Goal: Task Accomplishment & Management: Manage account settings

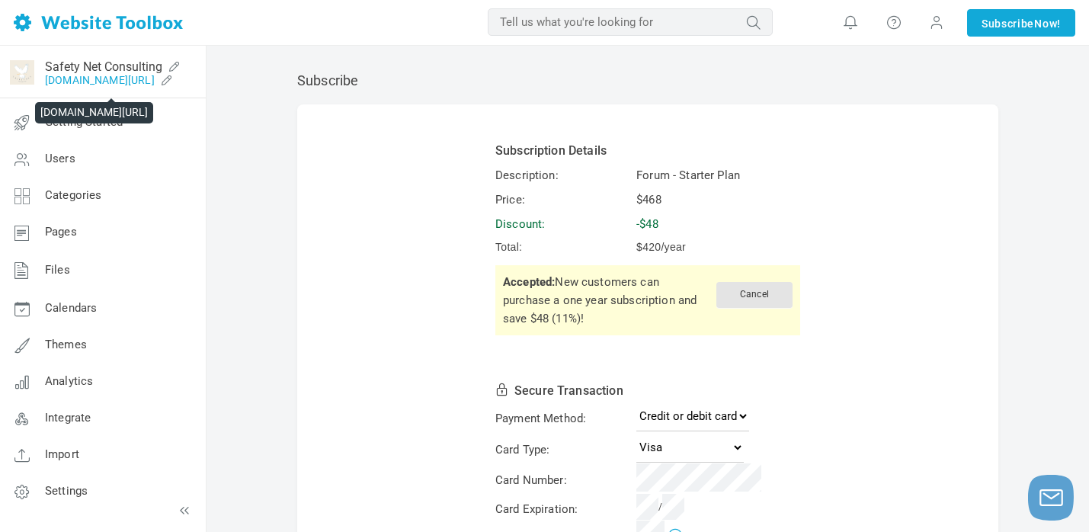
click at [115, 81] on link "[DOMAIN_NAME][URL]" at bounding box center [100, 80] width 110 height 12
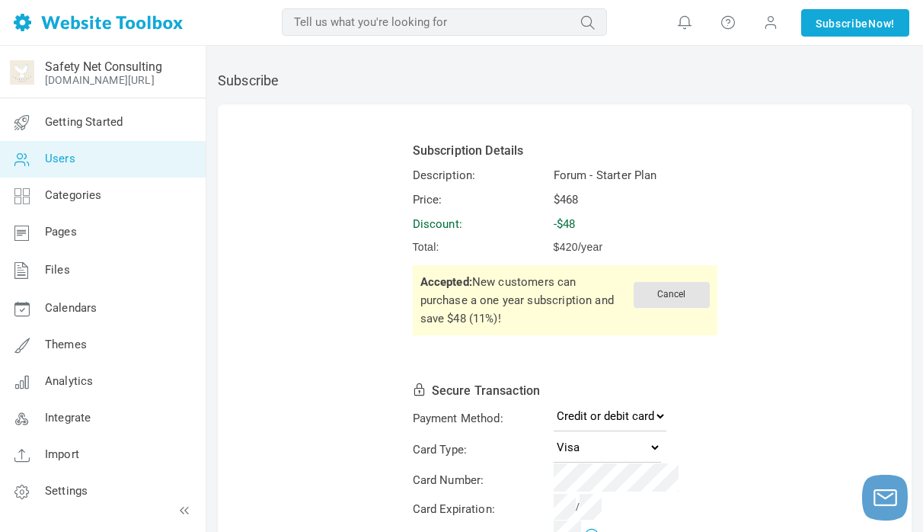
click at [40, 168] on icon at bounding box center [22, 159] width 46 height 37
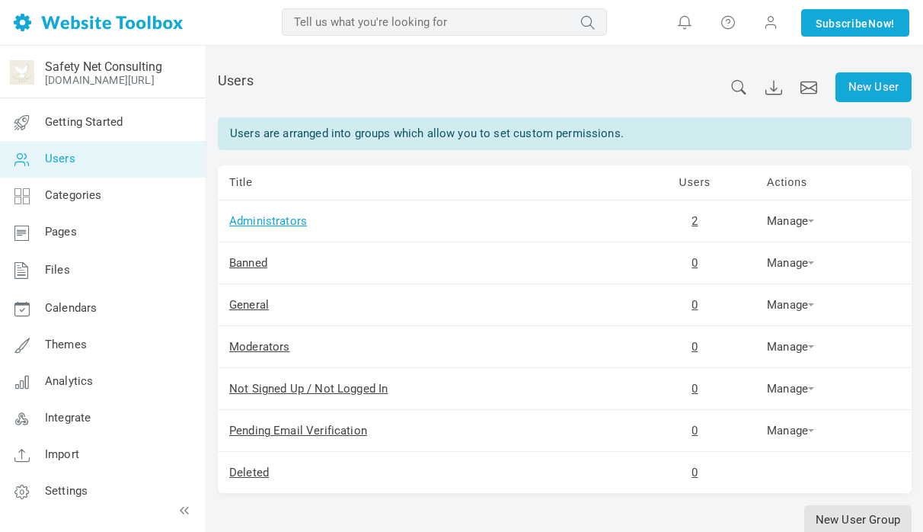
click at [287, 223] on link "Administrators" at bounding box center [268, 221] width 78 height 14
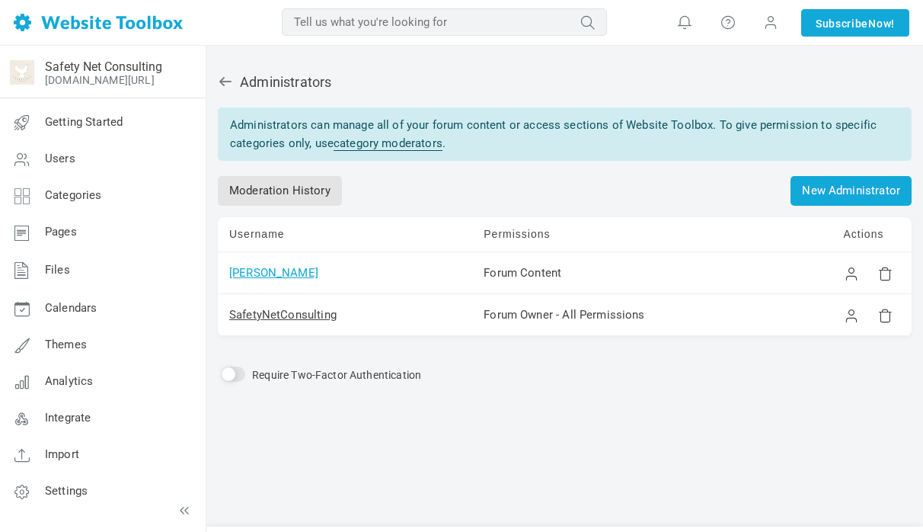
click at [246, 274] on link "[PERSON_NAME]" at bounding box center [273, 273] width 89 height 14
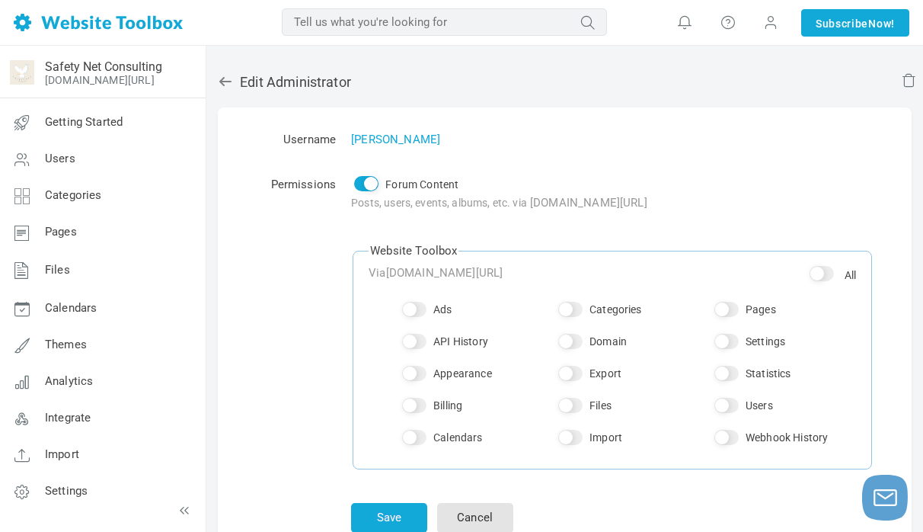
click at [822, 278] on input "All" at bounding box center [822, 273] width 24 height 15
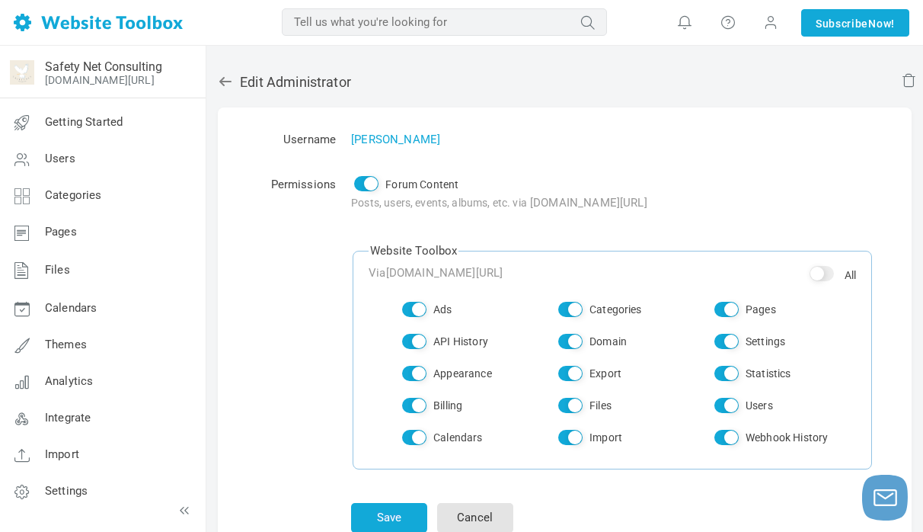
checkbox input "true"
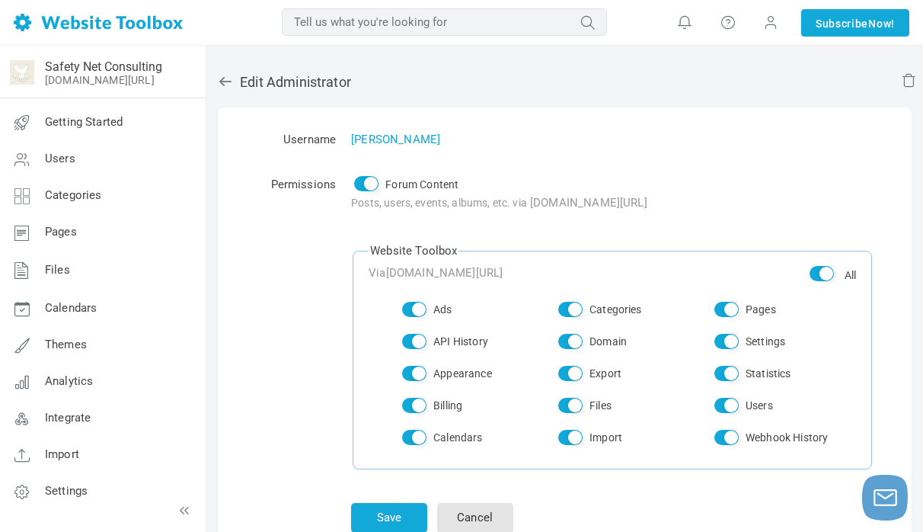
checkbox input "true"
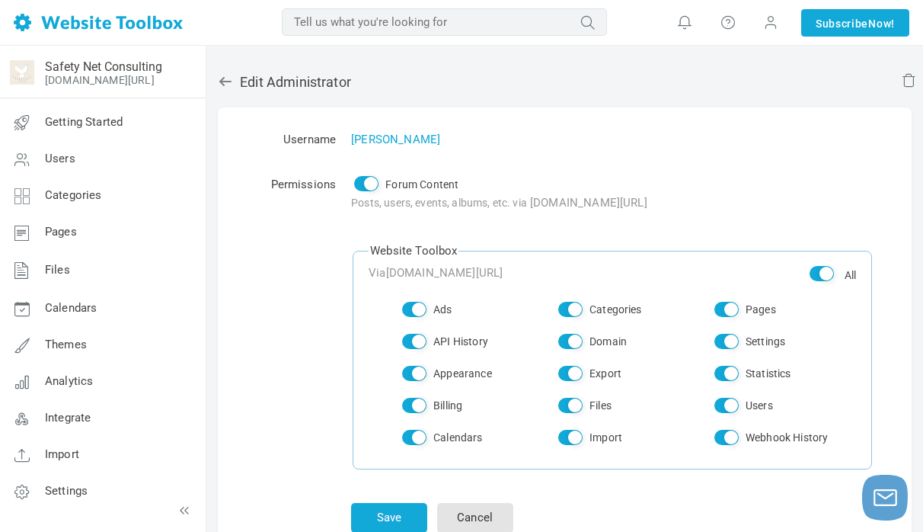
checkbox input "true"
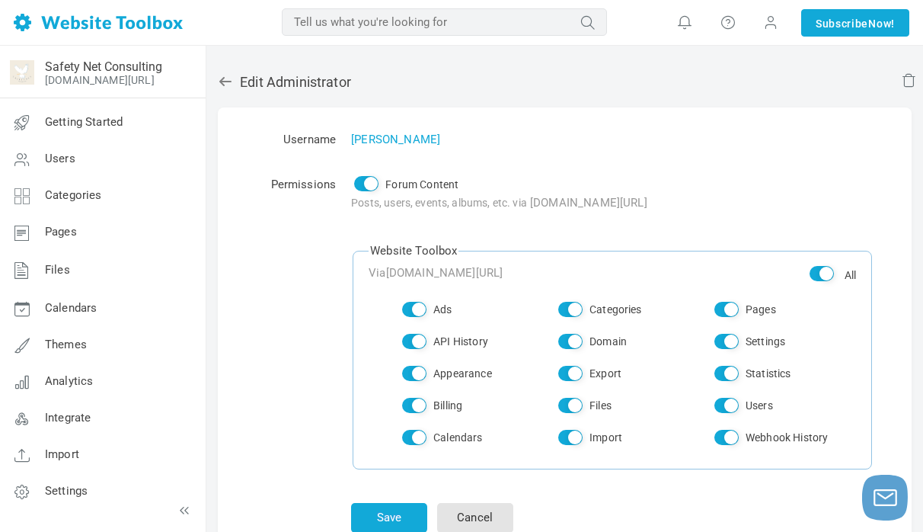
checkbox input "true"
click at [822, 278] on input "All" at bounding box center [822, 273] width 24 height 15
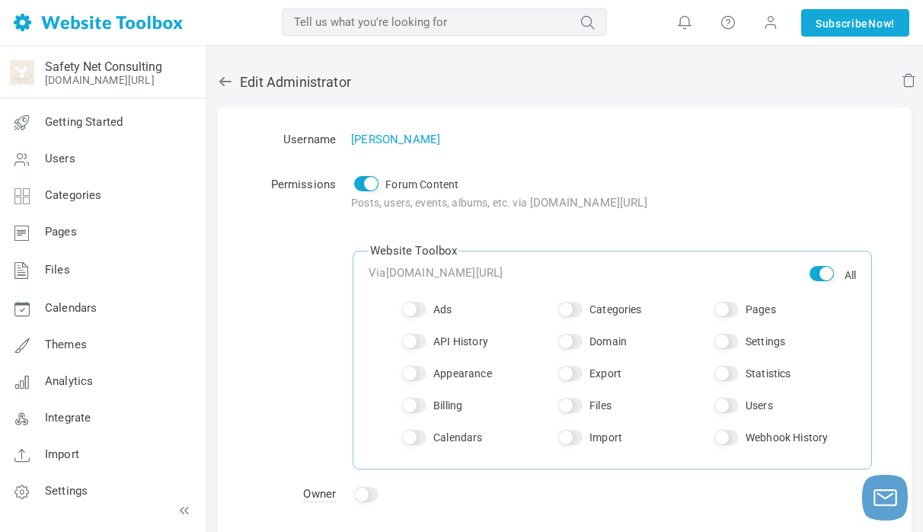
checkbox input "false"
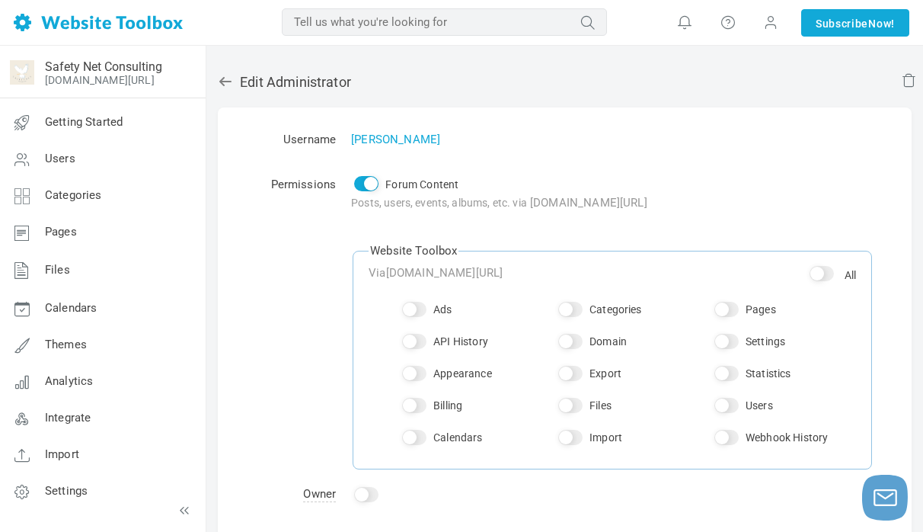
checkbox input "false"
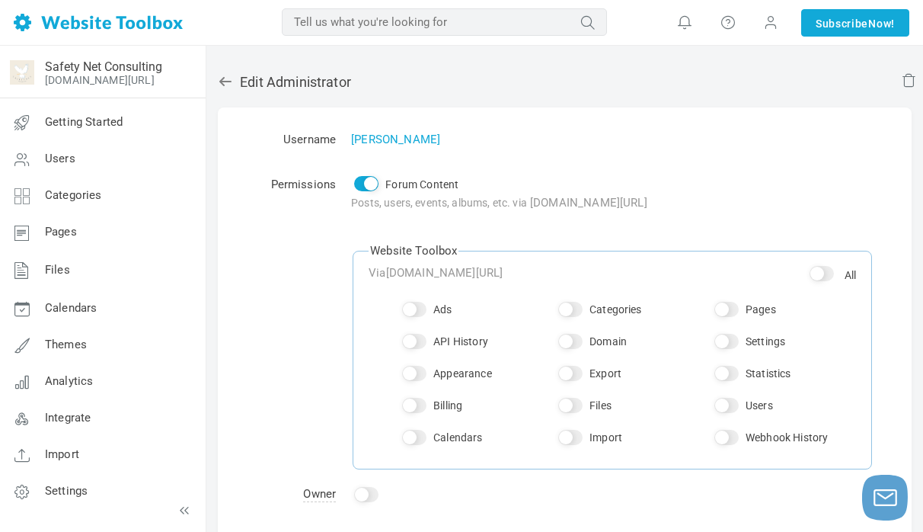
checkbox input "false"
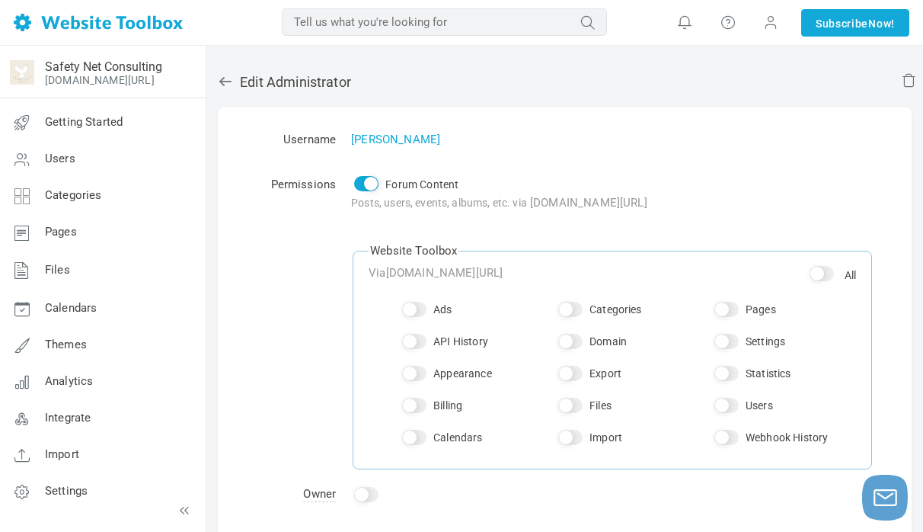
checkbox input "false"
click at [360, 139] on link "Kim Rigden" at bounding box center [395, 140] width 89 height 14
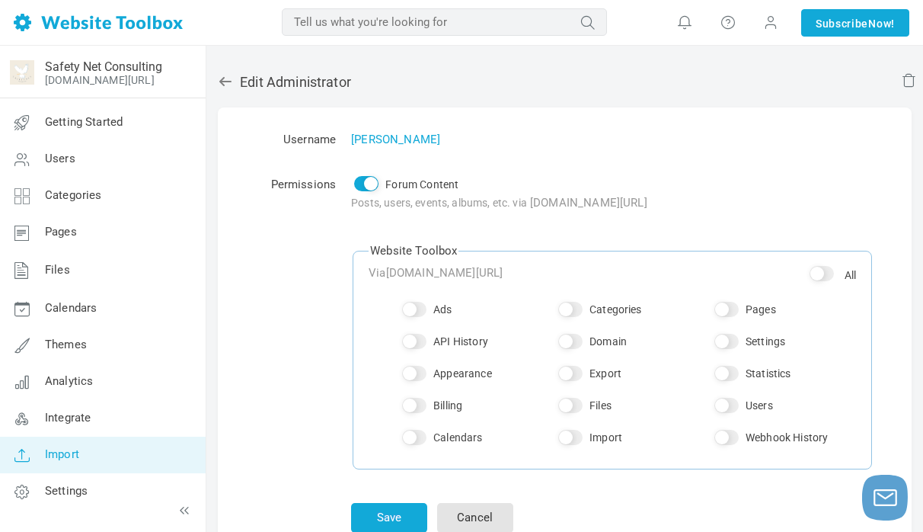
scroll to position [98, 0]
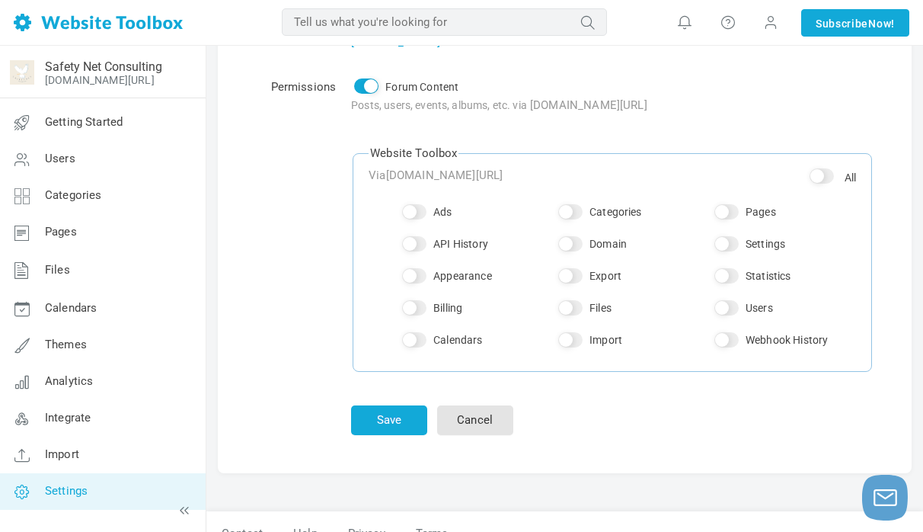
click at [72, 483] on link "Settings" at bounding box center [102, 491] width 206 height 37
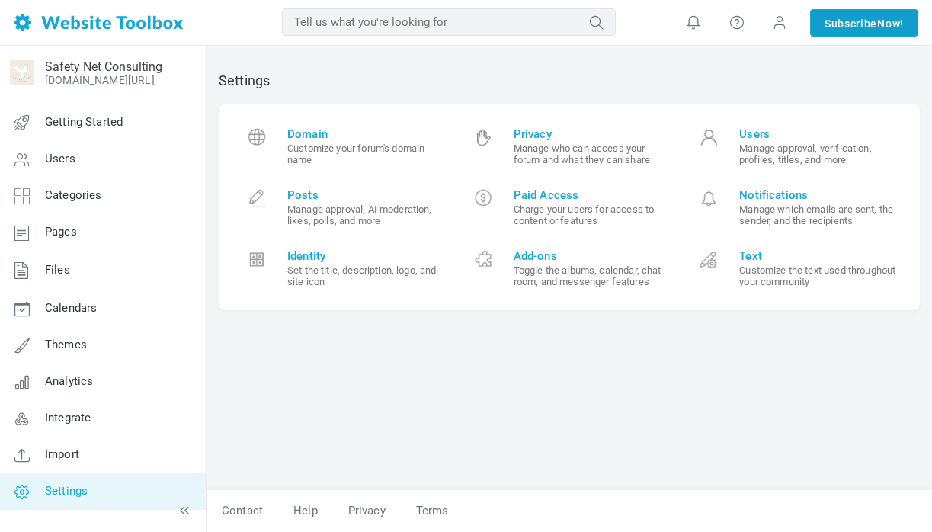
click at [834, 30] on link "Subscribe Now!" at bounding box center [864, 22] width 108 height 27
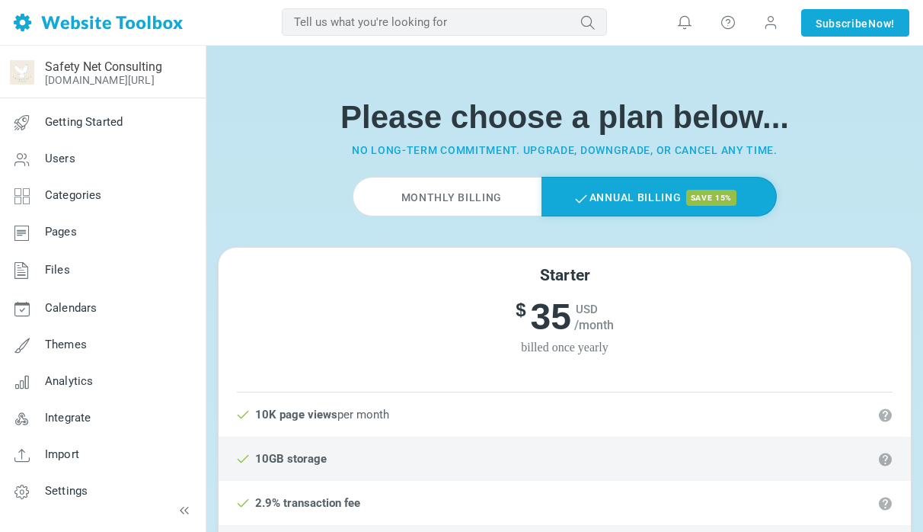
click at [458, 189] on label "Monthly Billing" at bounding box center [447, 197] width 189 height 40
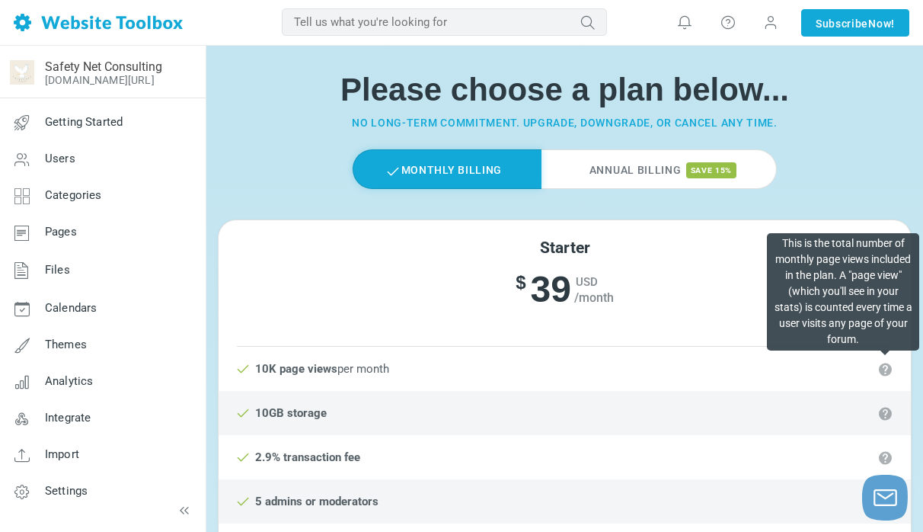
scroll to position [5, 0]
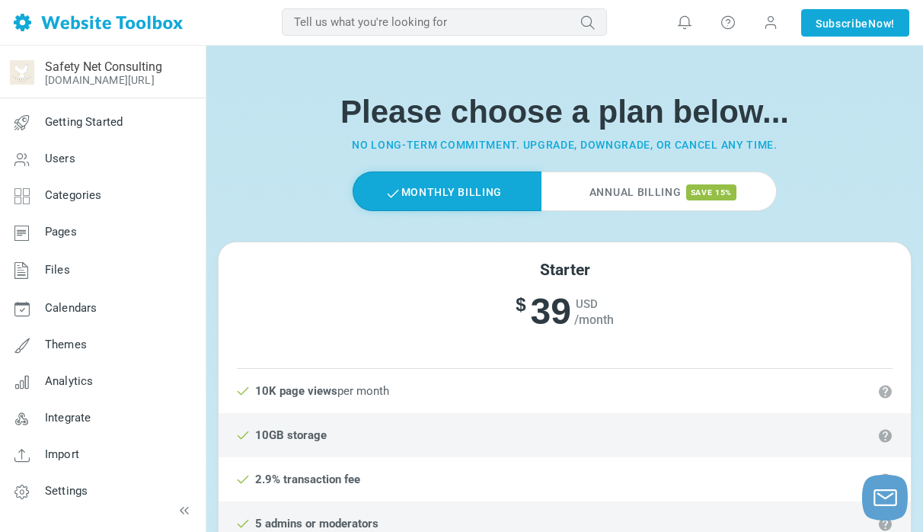
click at [639, 199] on label "Annual Billing save 15%" at bounding box center [659, 191] width 235 height 40
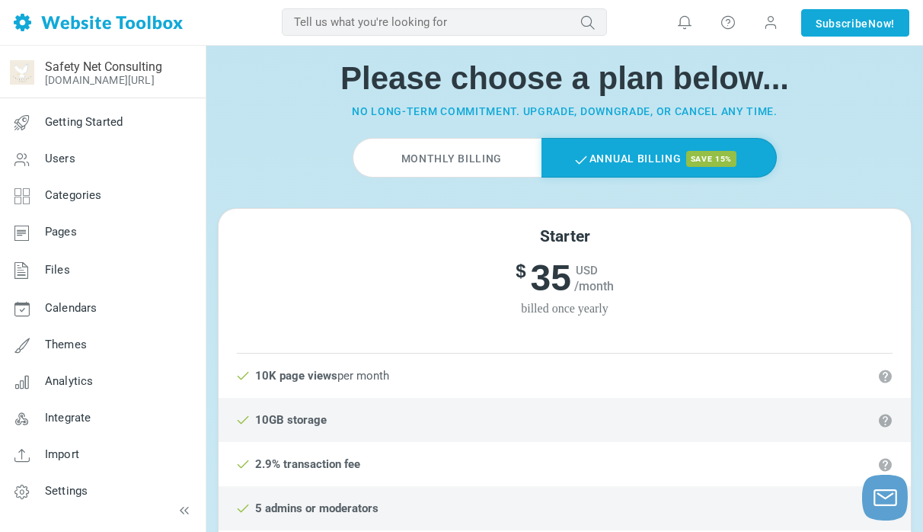
scroll to position [37, 0]
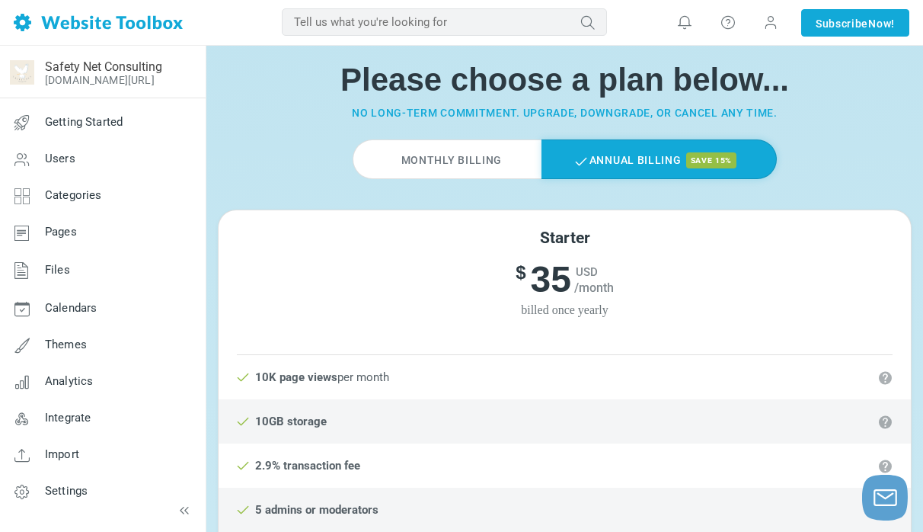
click at [480, 161] on label "Monthly Billing" at bounding box center [447, 159] width 189 height 40
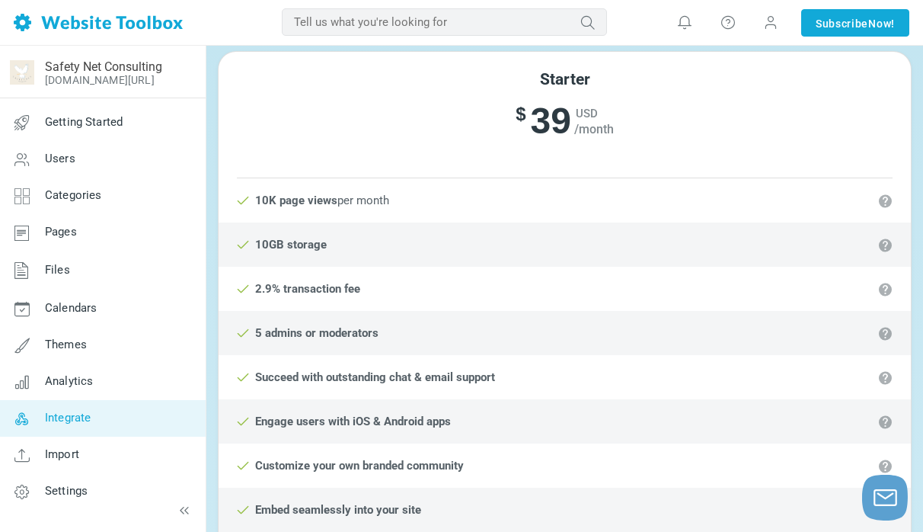
scroll to position [186, 0]
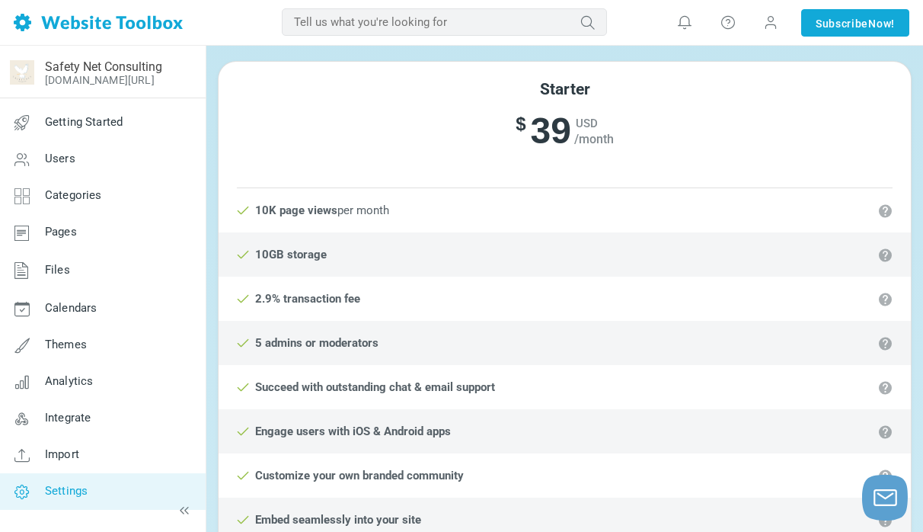
click at [61, 494] on span "Settings" at bounding box center [66, 491] width 43 height 14
